Goal: Task Accomplishment & Management: Manage account settings

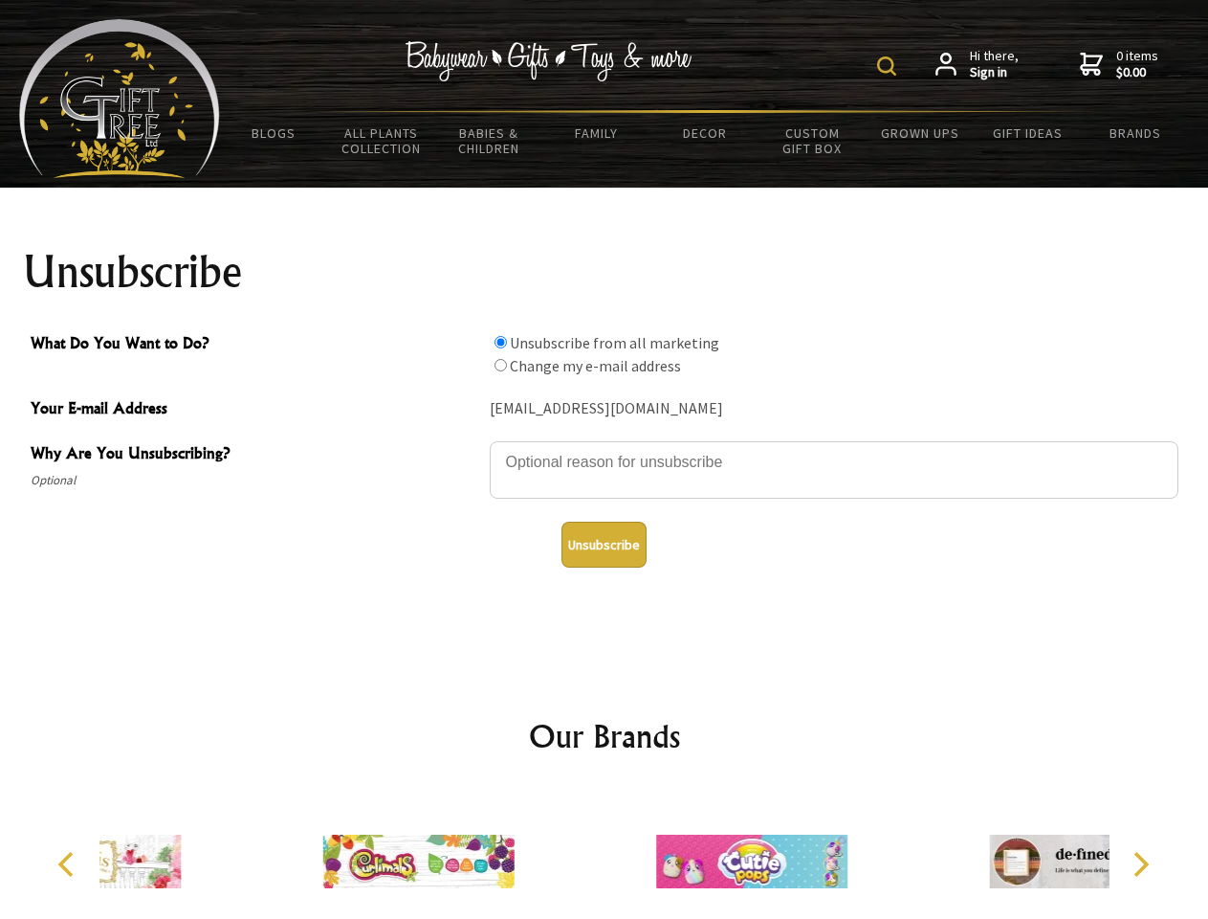
click at [890, 66] on img at bounding box center [886, 65] width 19 height 19
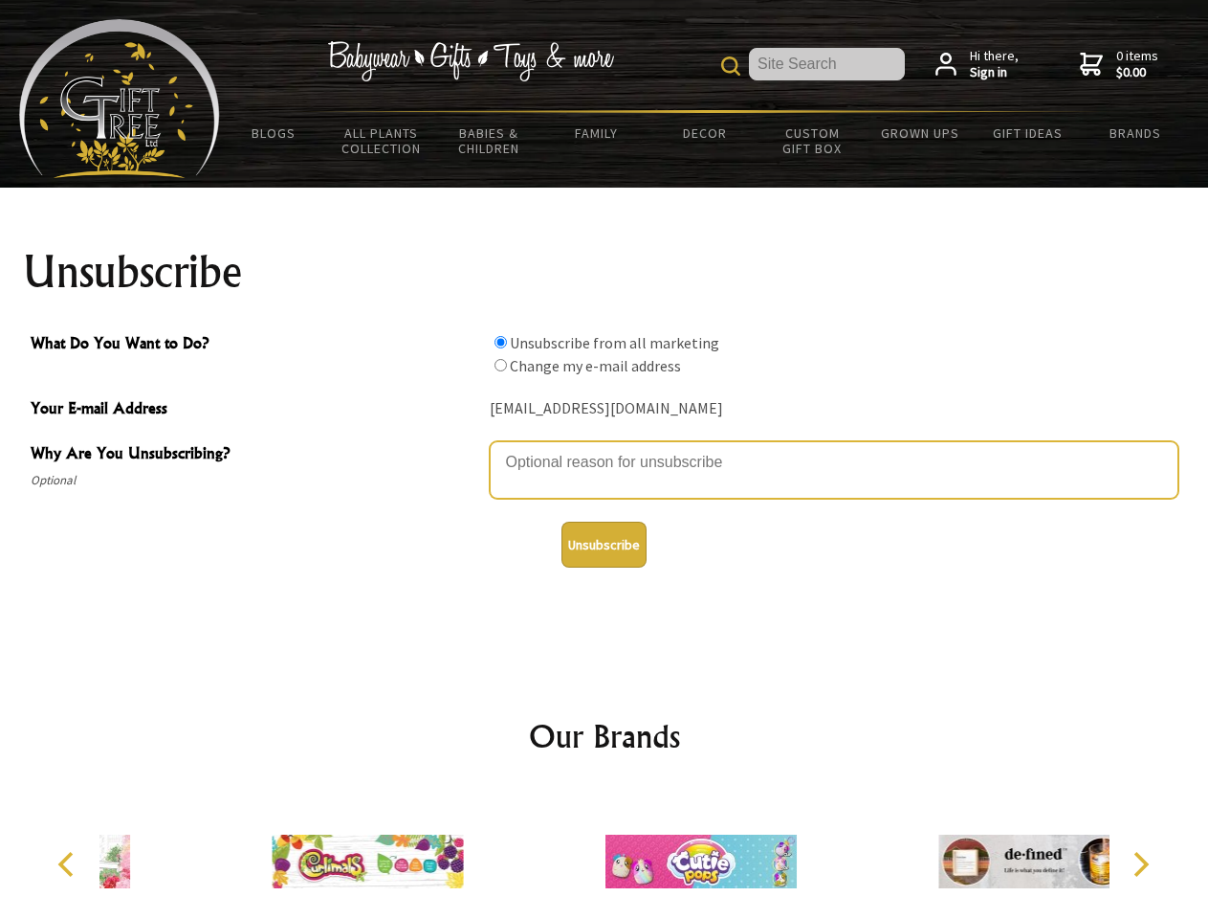
click at [605, 448] on textarea "Why Are You Unsubscribing?" at bounding box center [834, 469] width 689 height 57
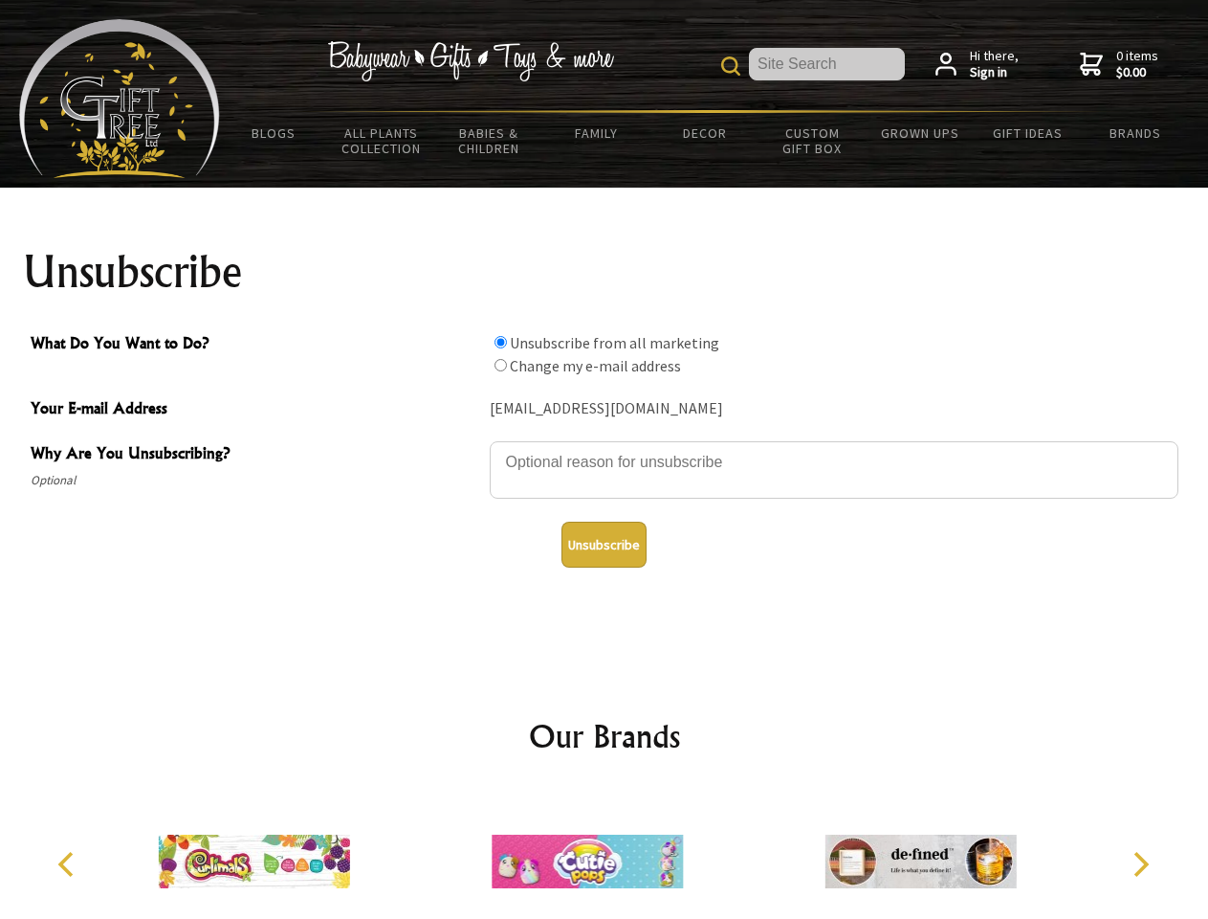
click at [500, 342] on input "What Do You Want to Do?" at bounding box center [501, 342] width 12 height 12
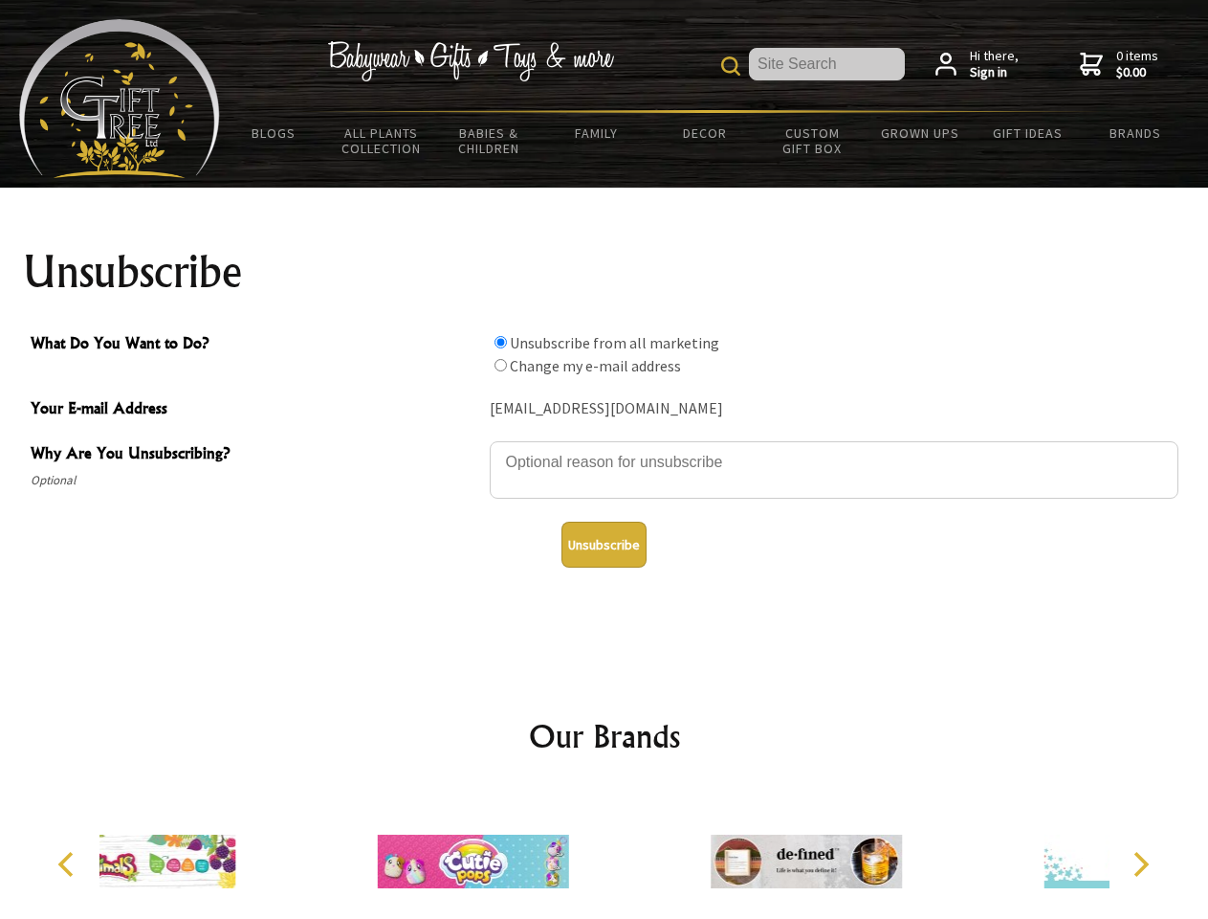
click at [500, 365] on input "What Do You Want to Do?" at bounding box center [501, 365] width 12 height 12
radio input "true"
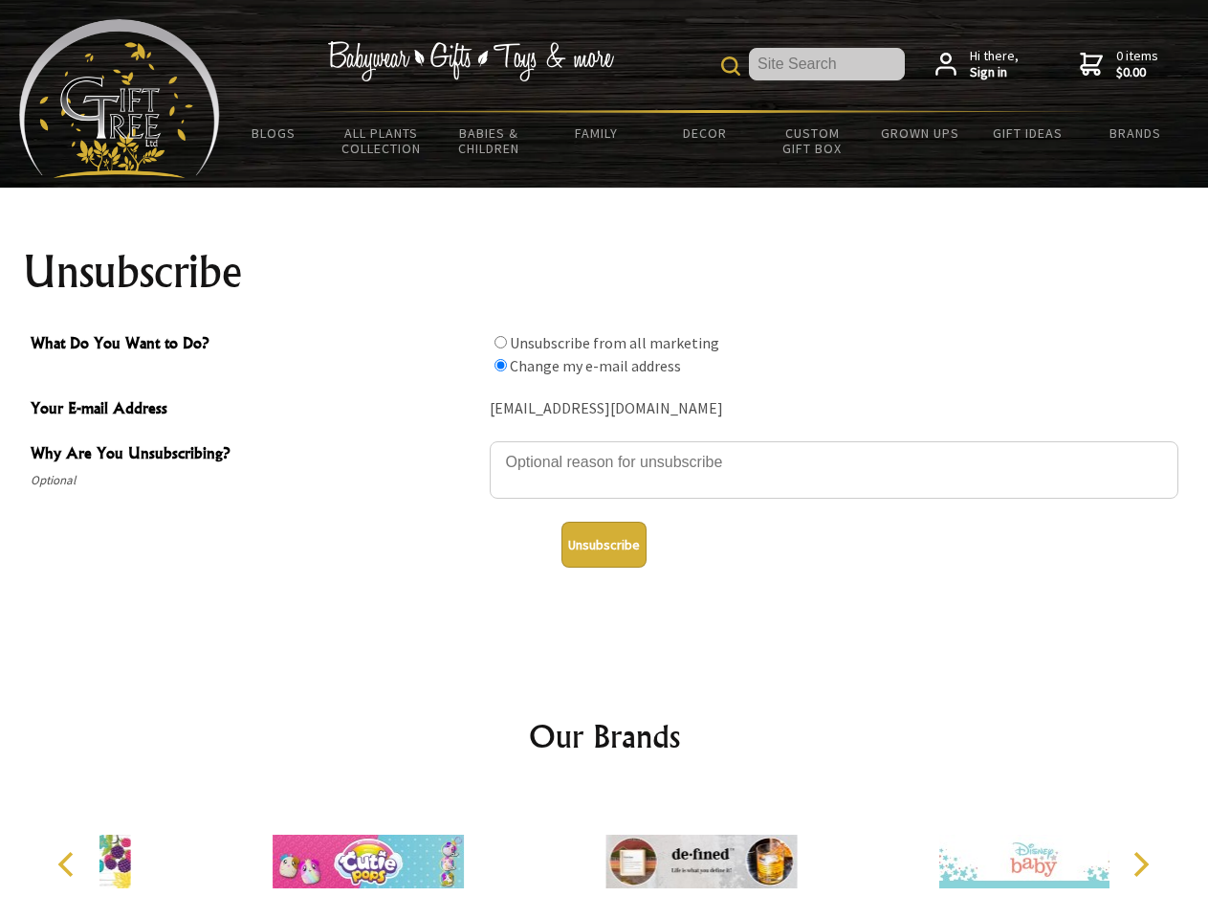
click at [604, 544] on button "Unsubscribe" at bounding box center [604, 544] width 85 height 46
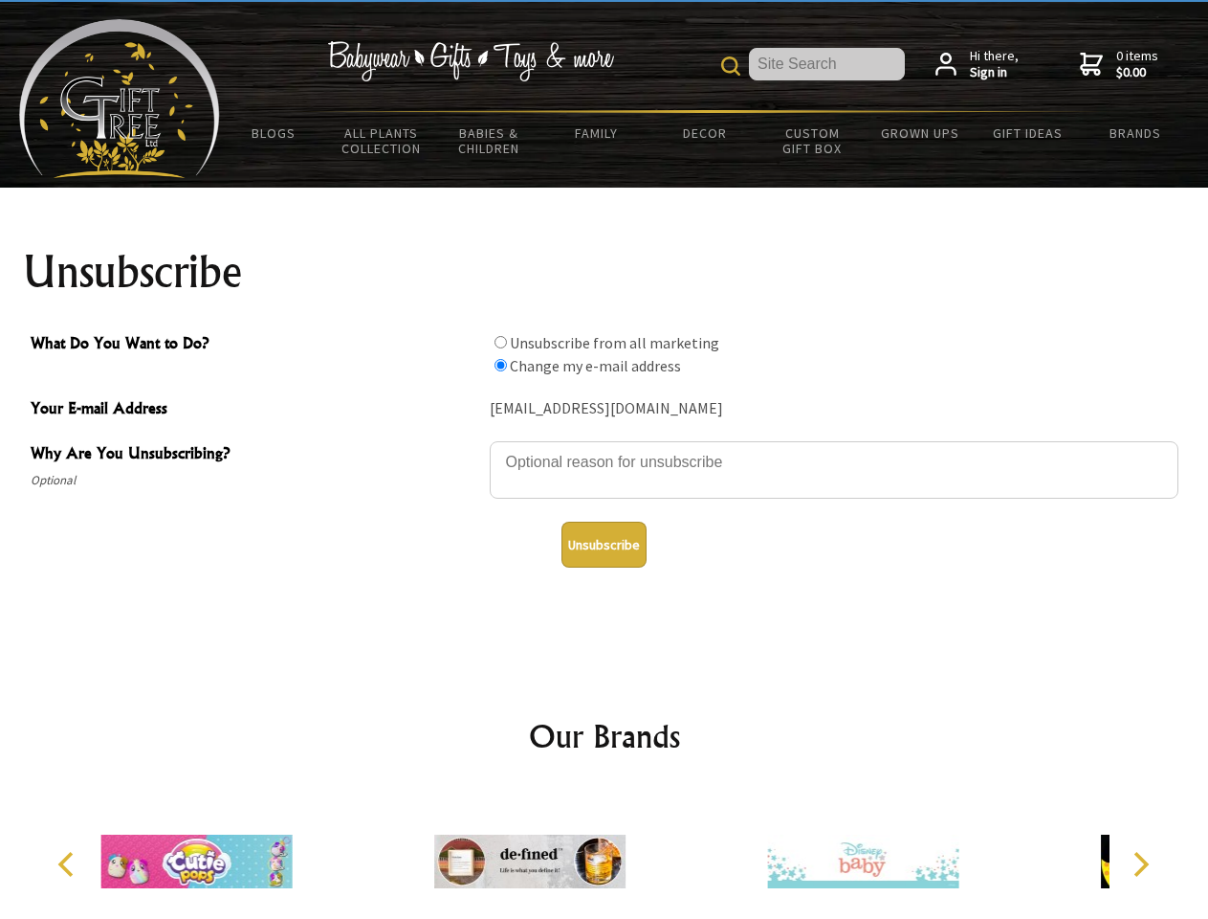
click at [605, 853] on img at bounding box center [529, 861] width 191 height 144
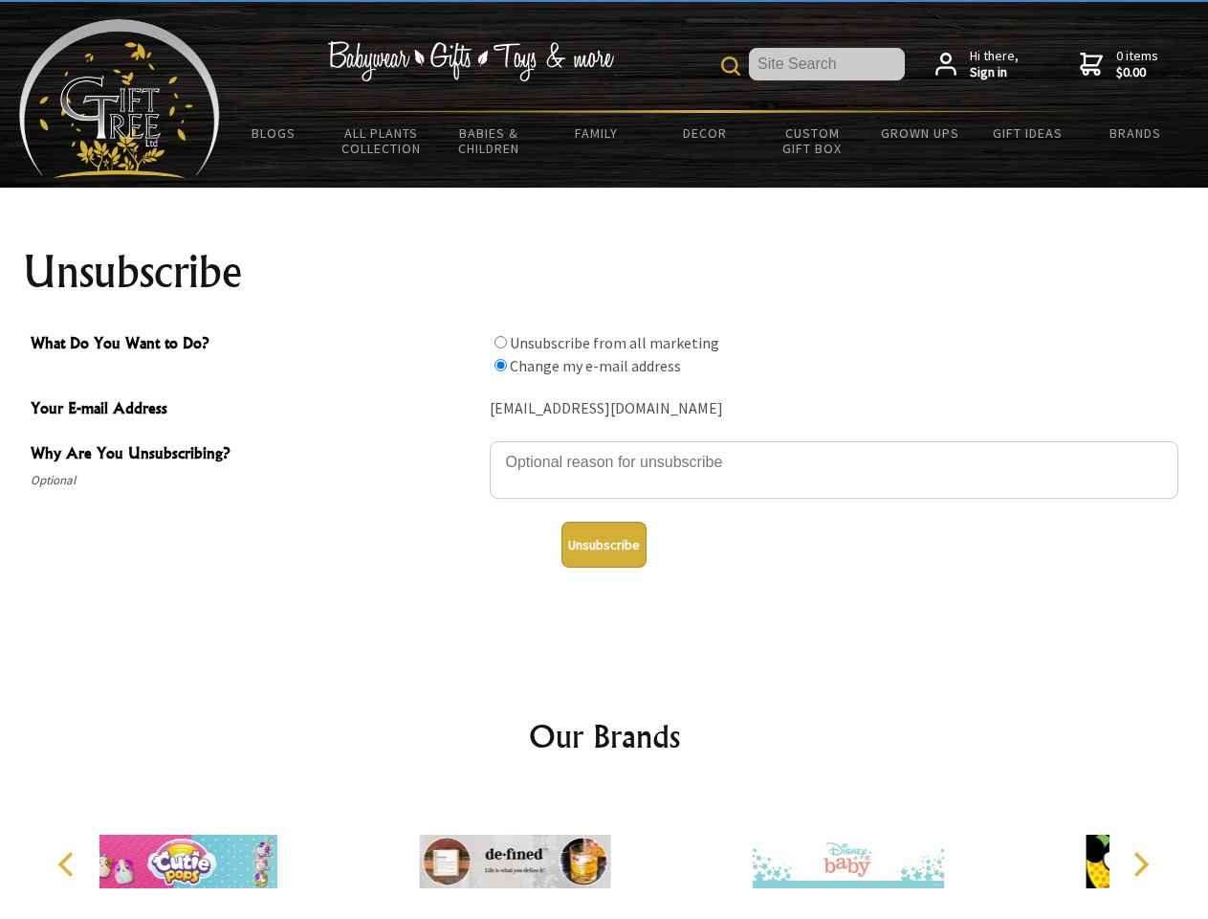
click at [69, 864] on icon "Previous" at bounding box center [67, 864] width 25 height 25
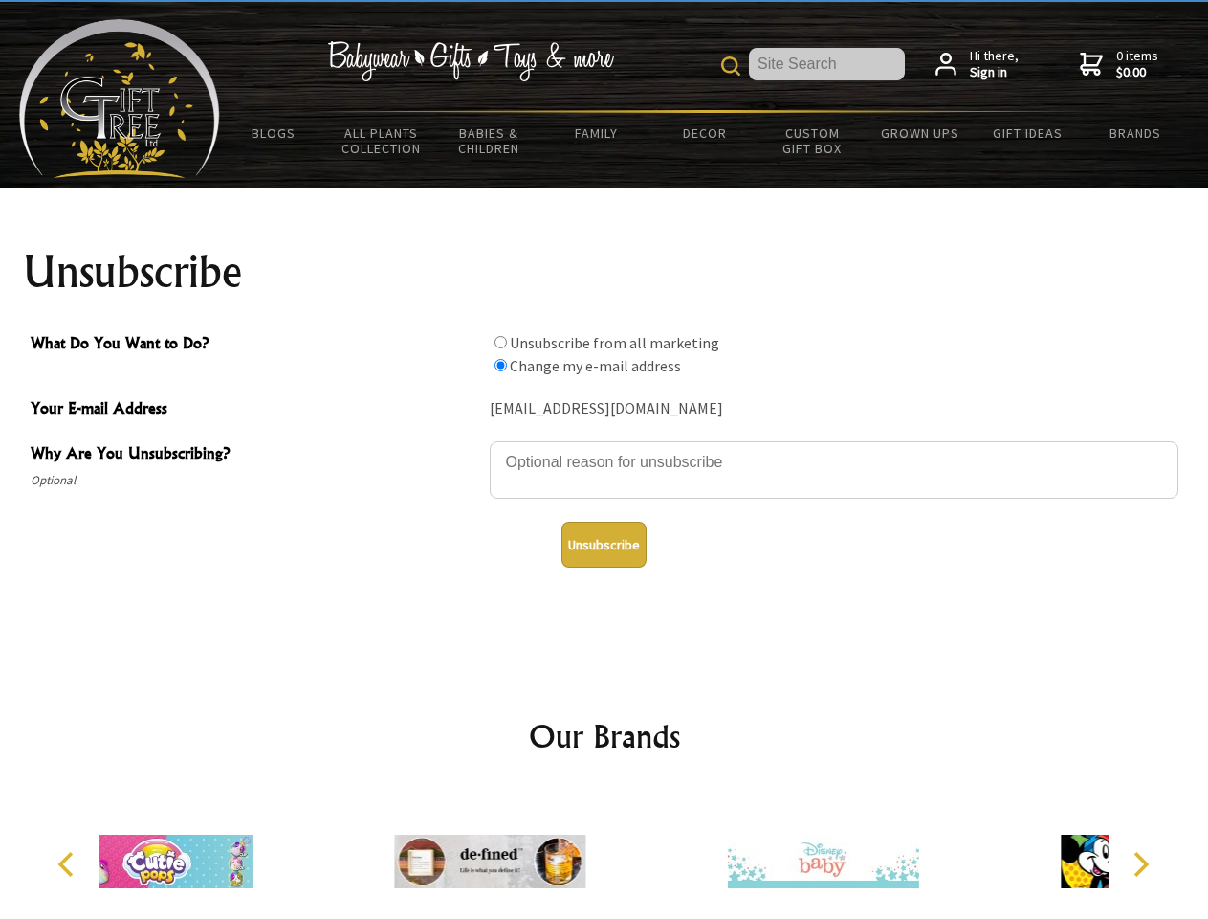
click at [1140, 864] on icon "Next" at bounding box center [1139, 864] width 25 height 25
